Goal: Navigation & Orientation: Find specific page/section

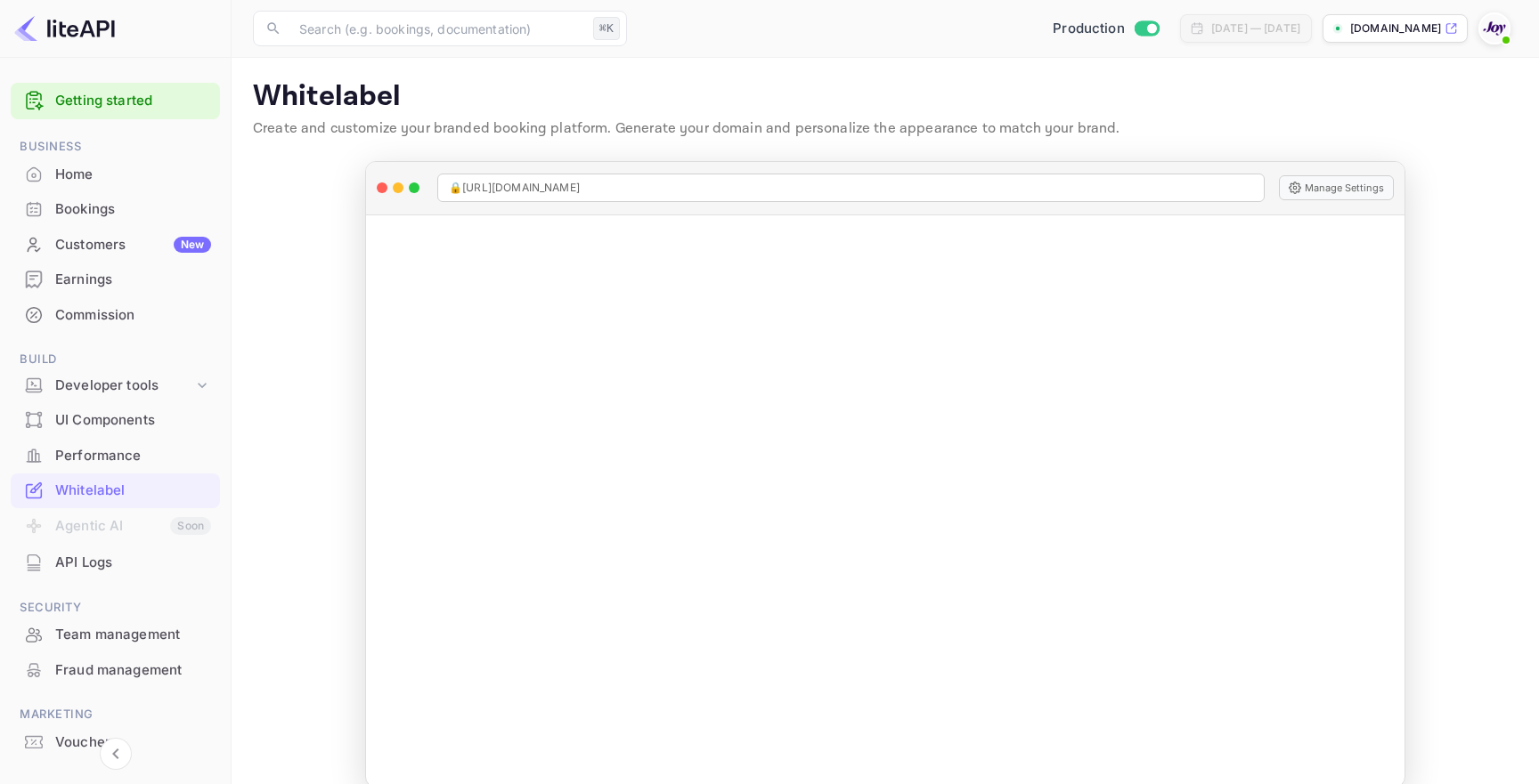
click at [110, 218] on div "Bookings" at bounding box center [133, 209] width 156 height 20
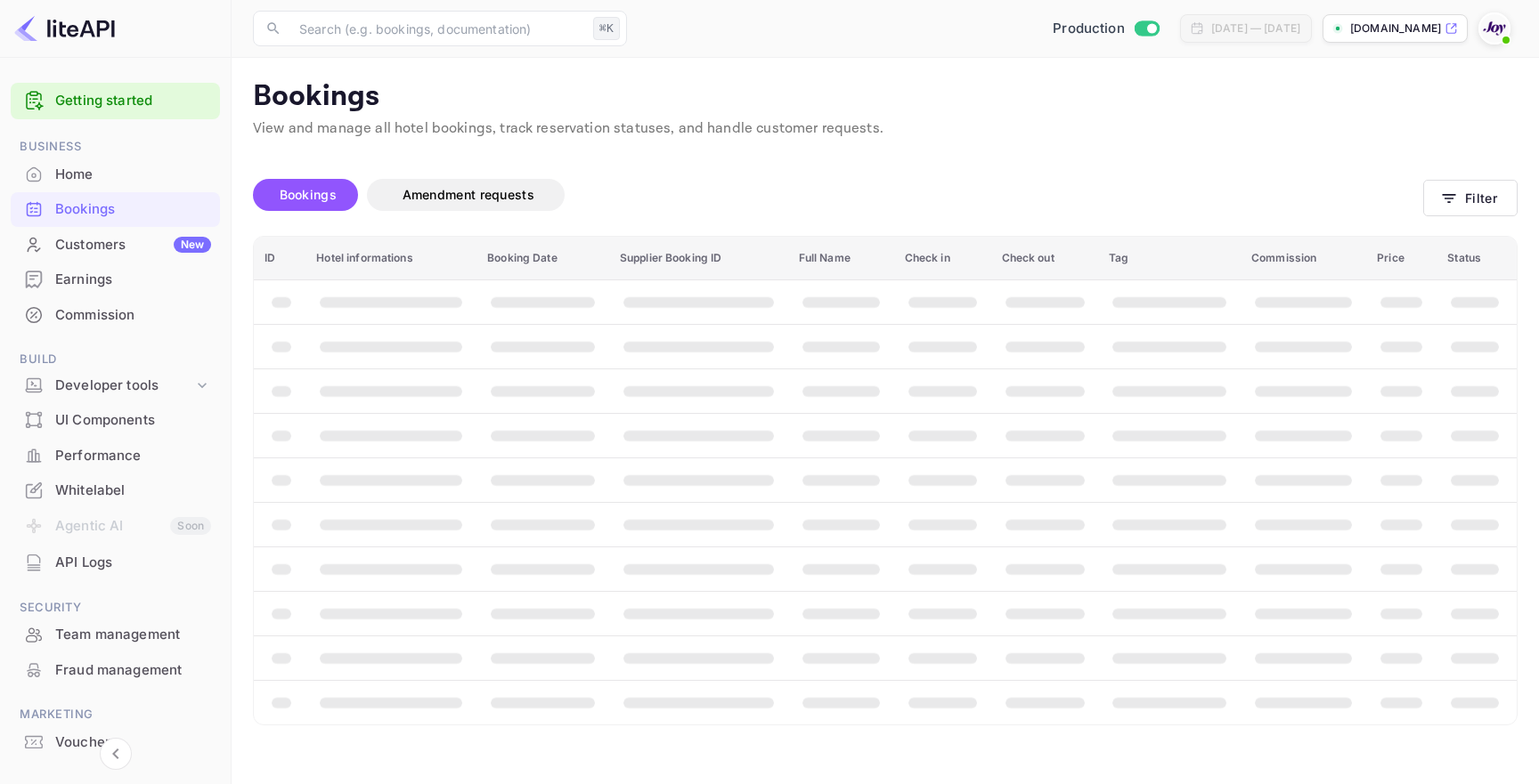
click at [110, 168] on div "Home" at bounding box center [133, 174] width 156 height 20
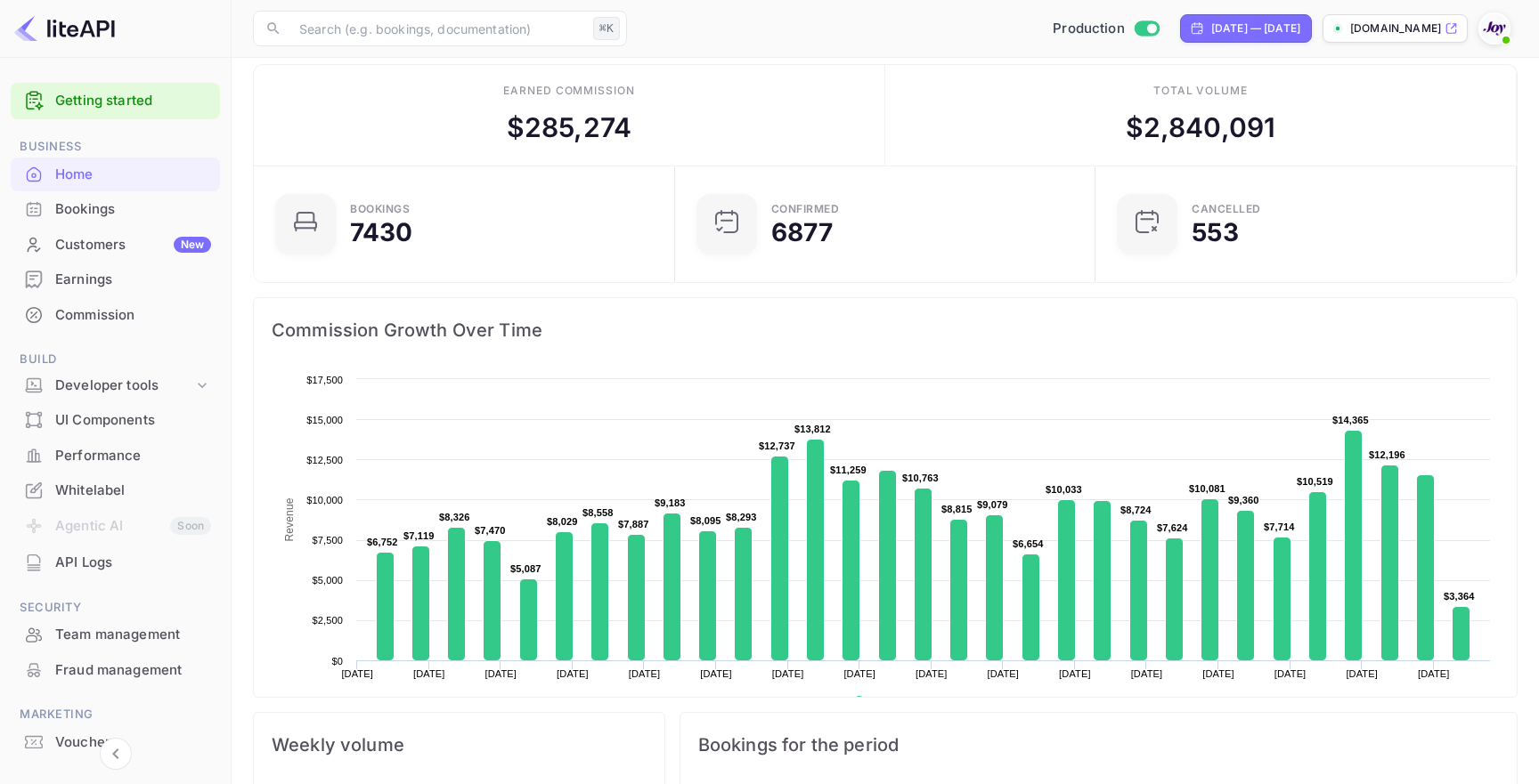
scroll to position [6, 0]
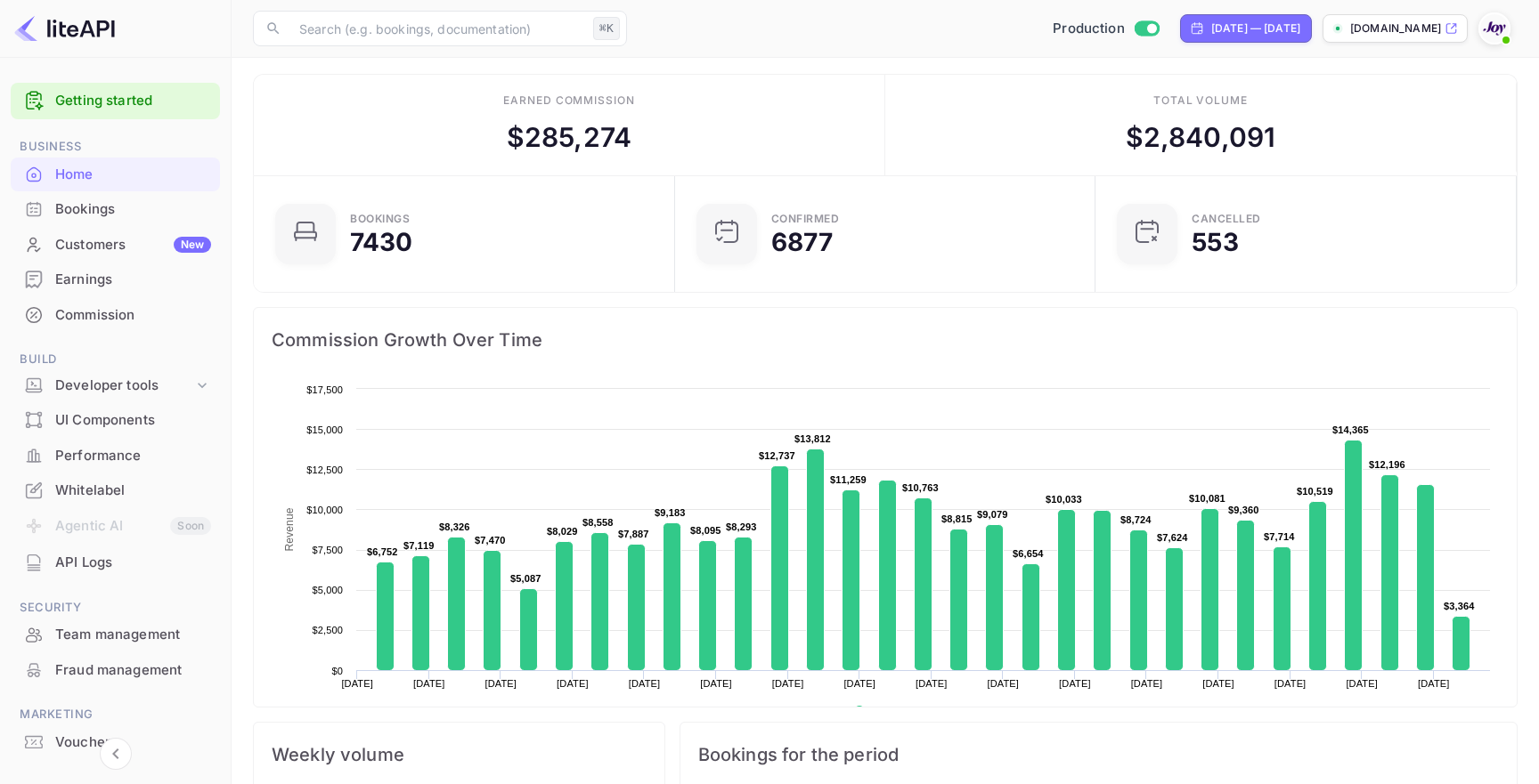
click at [132, 319] on div "Commission" at bounding box center [133, 315] width 156 height 20
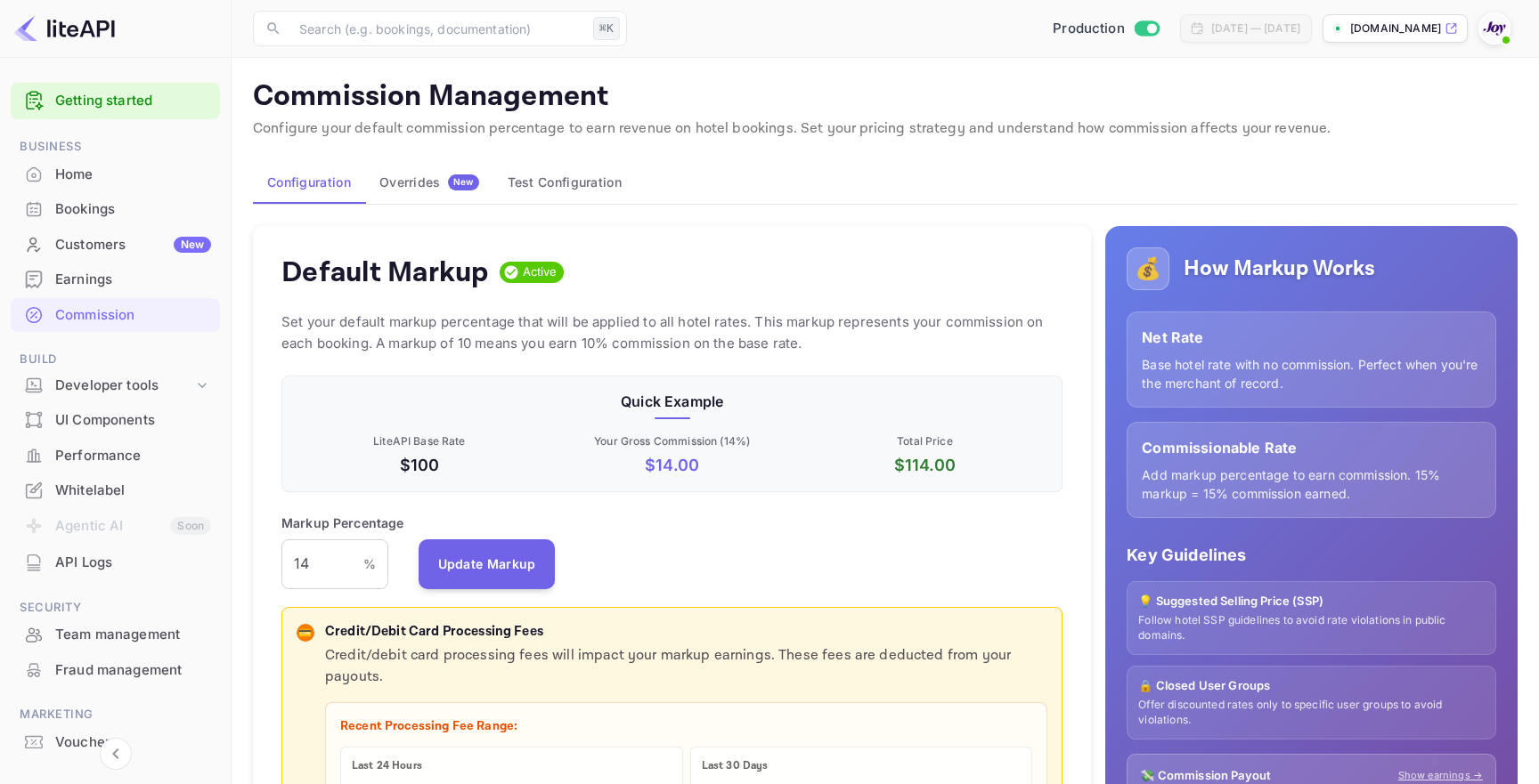
scroll to position [316, 782]
click at [100, 180] on div "Home" at bounding box center [133, 174] width 156 height 20
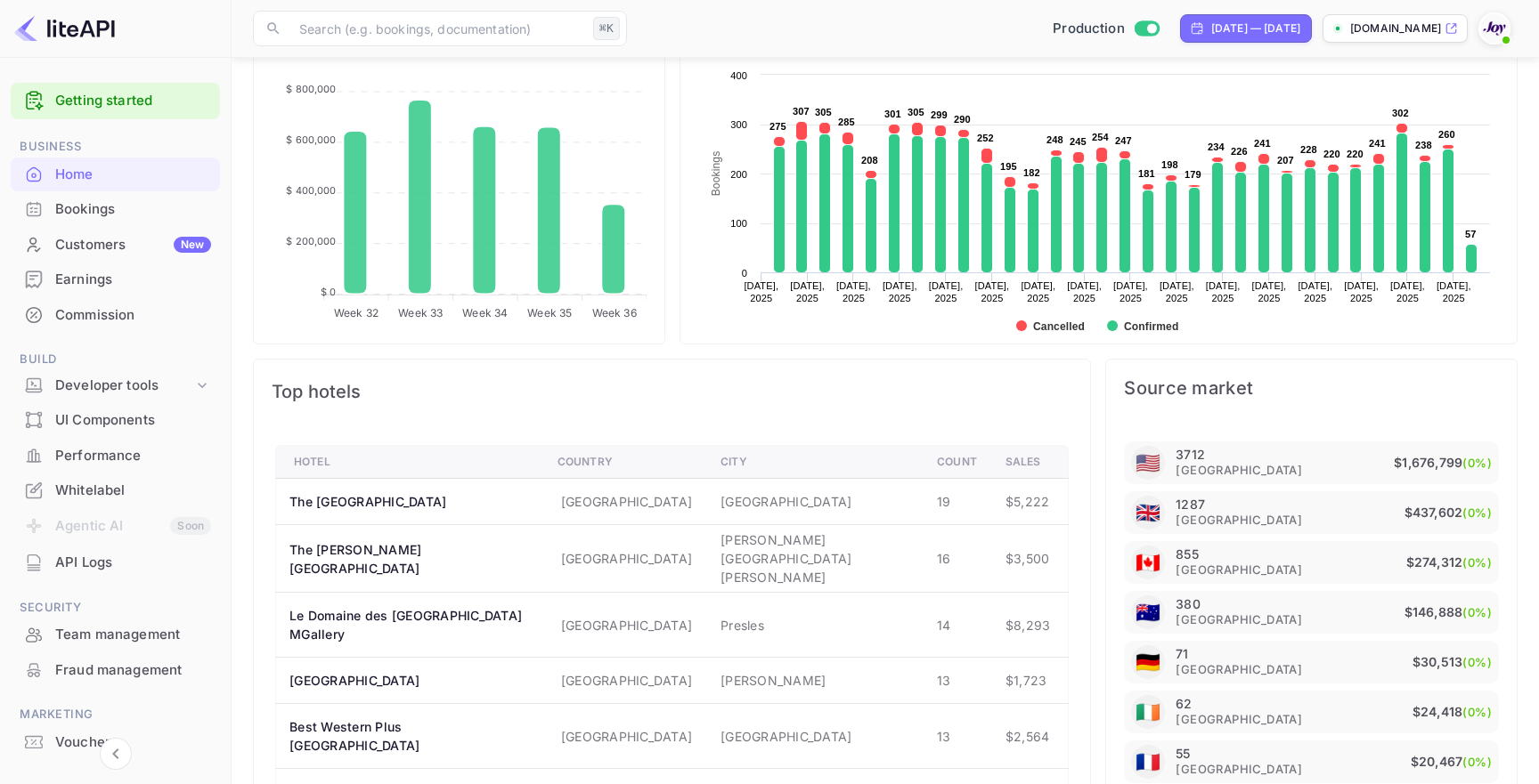
scroll to position [240, 0]
